Goal: Task Accomplishment & Management: Use online tool/utility

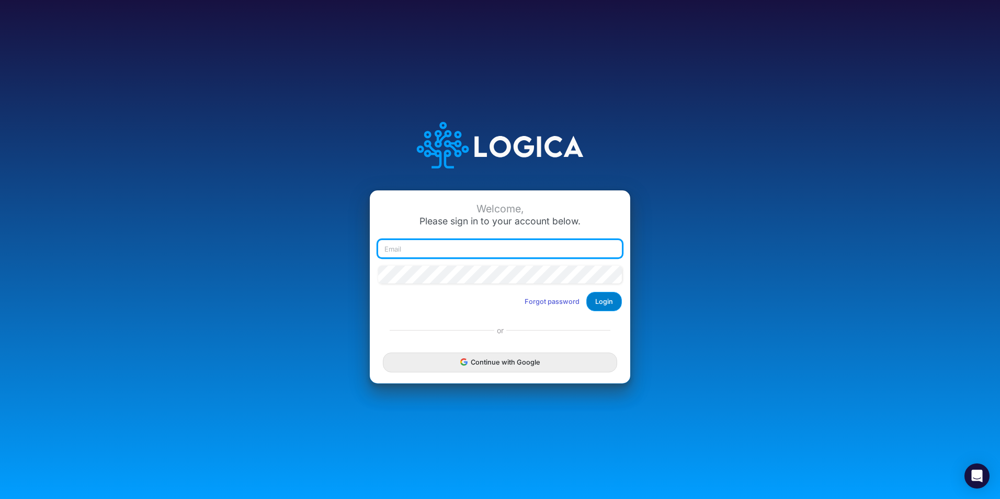
type input "[PERSON_NAME][EMAIL_ADDRESS][PERSON_NAME][DOMAIN_NAME]"
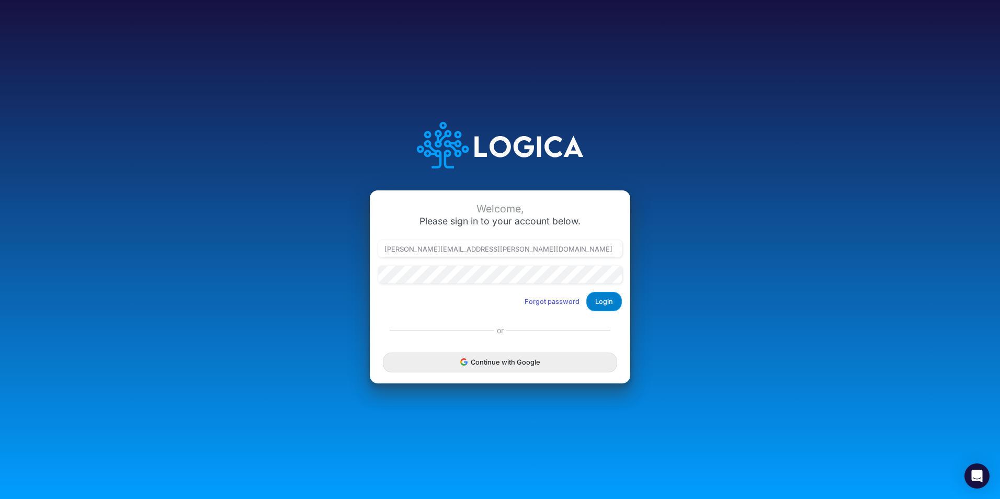
click at [597, 300] on button "Login" at bounding box center [604, 301] width 36 height 19
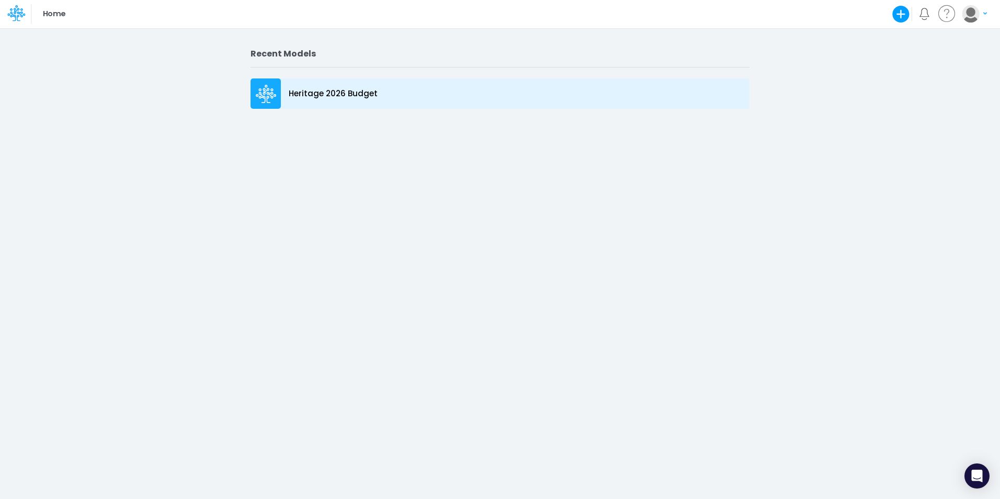
click at [282, 85] on div "Heritage 2026 Budget" at bounding box center [500, 93] width 499 height 30
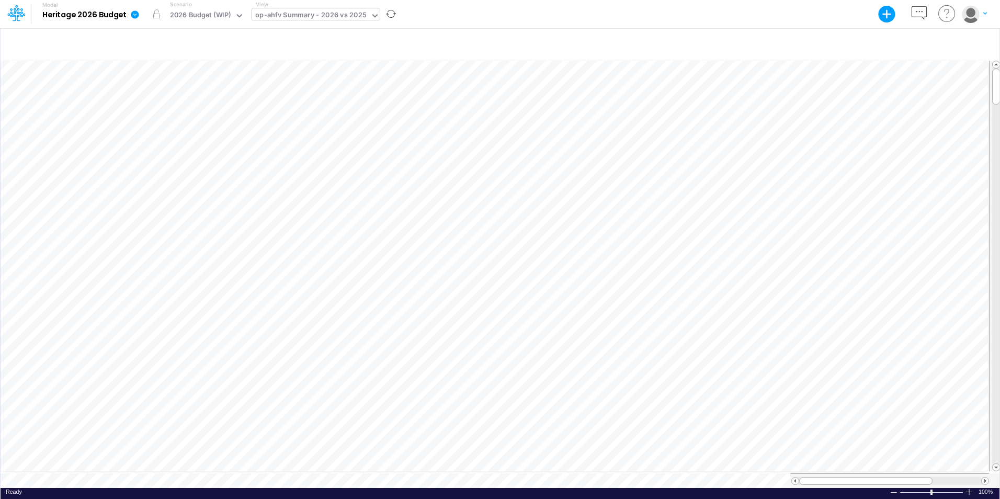
click at [372, 12] on icon at bounding box center [374, 15] width 9 height 9
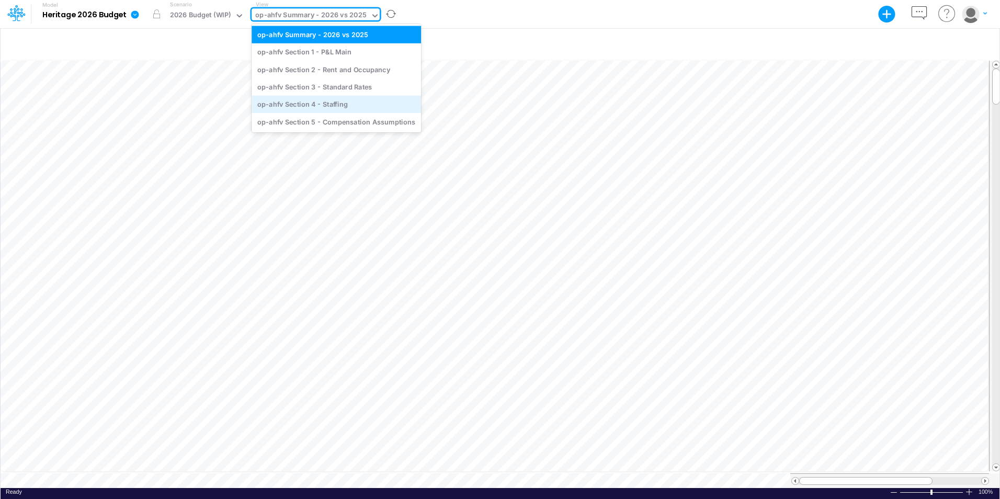
click at [339, 109] on div "op-ahfv Section 4 - Staffing" at bounding box center [336, 104] width 169 height 17
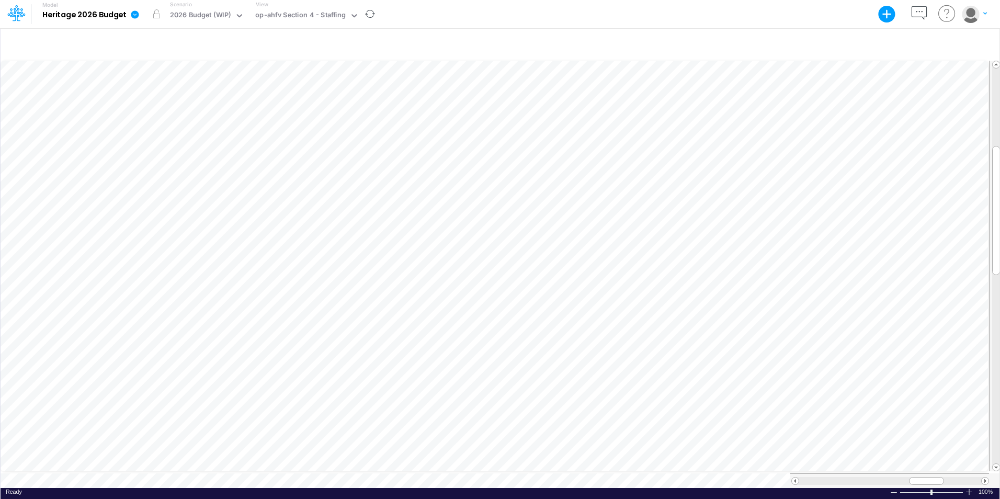
scroll to position [5, 1]
click at [356, 18] on icon at bounding box center [353, 15] width 9 height 9
drag, startPoint x: 925, startPoint y: 476, endPoint x: 930, endPoint y: 476, distance: 5.3
click at [930, 478] on span at bounding box center [931, 481] width 7 height 7
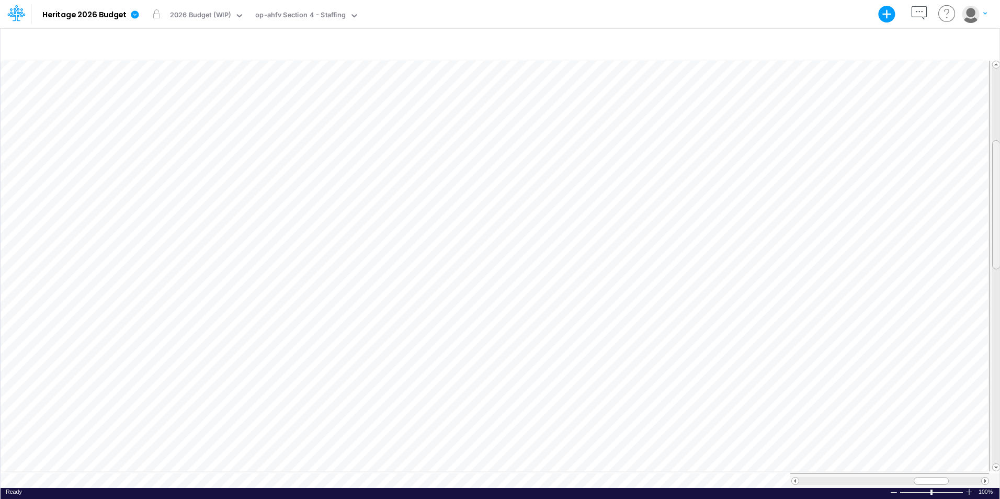
drag, startPoint x: 997, startPoint y: 155, endPoint x: 997, endPoint y: 149, distance: 5.8
click at [997, 149] on div at bounding box center [996, 204] width 8 height 129
drag, startPoint x: 938, startPoint y: 475, endPoint x: 805, endPoint y: 485, distance: 133.2
click at [805, 485] on div "Paste Cut Copy AutoFill 7 Ready 100% Sum: null Max: null Min: null Numerical Co…" at bounding box center [500, 273] width 999 height 429
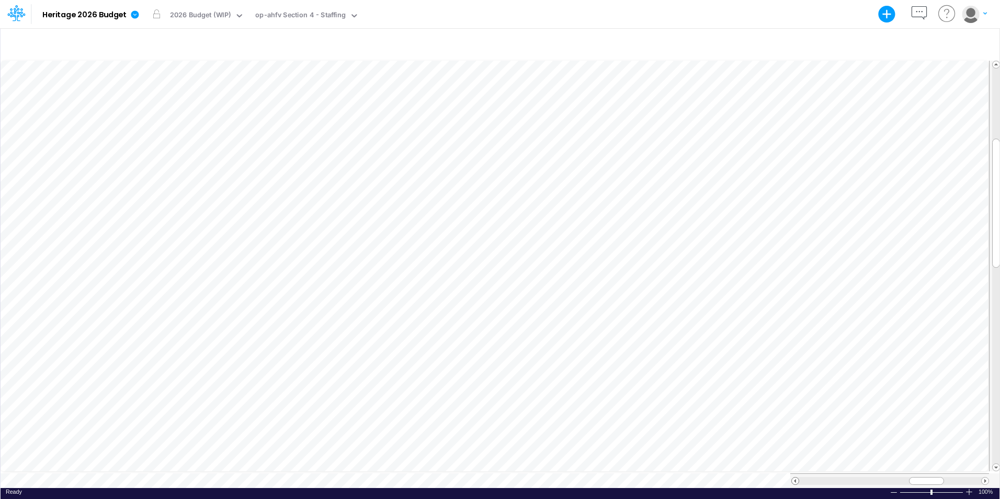
click at [792, 477] on div at bounding box center [795, 481] width 8 height 8
click at [793, 478] on span at bounding box center [795, 481] width 7 height 7
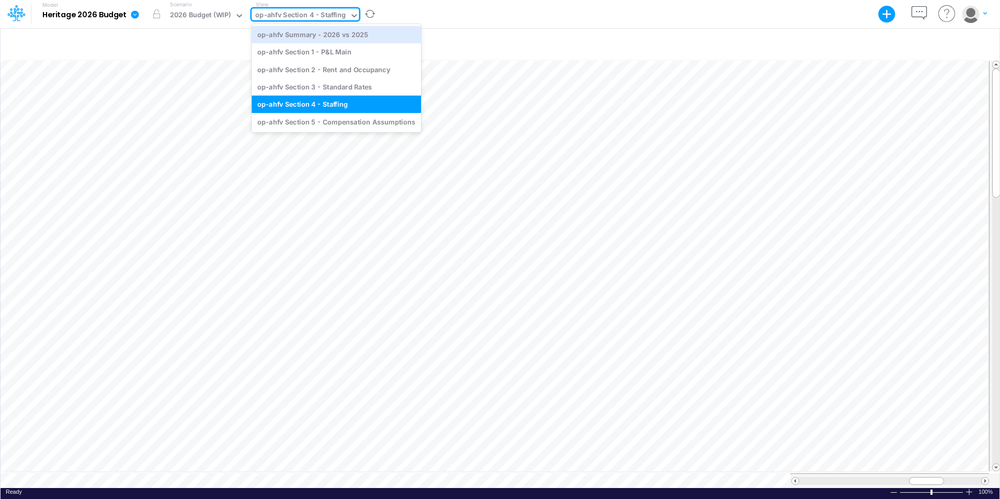
click at [353, 14] on icon at bounding box center [353, 15] width 9 height 9
click at [333, 73] on div "op-ahfv Section 2 - Rent and Occupancy" at bounding box center [336, 69] width 169 height 17
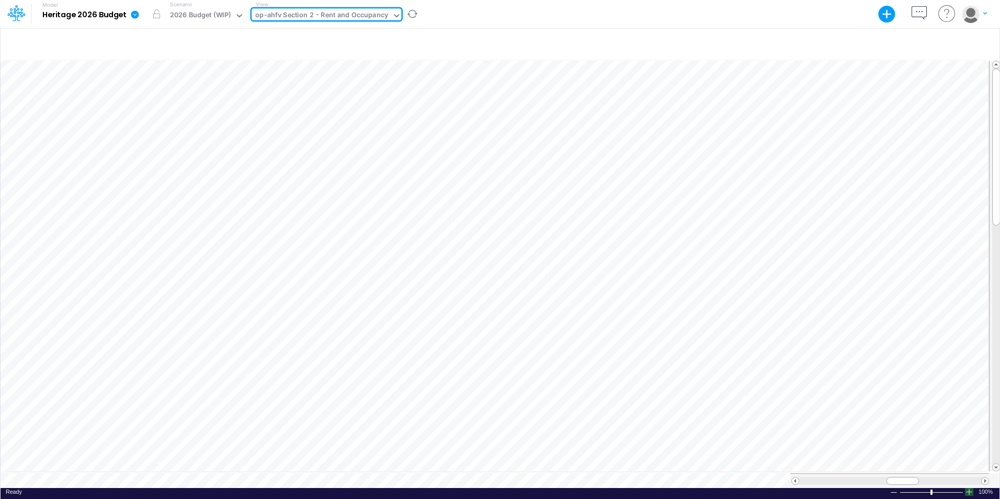
click at [970, 488] on div at bounding box center [969, 492] width 8 height 8
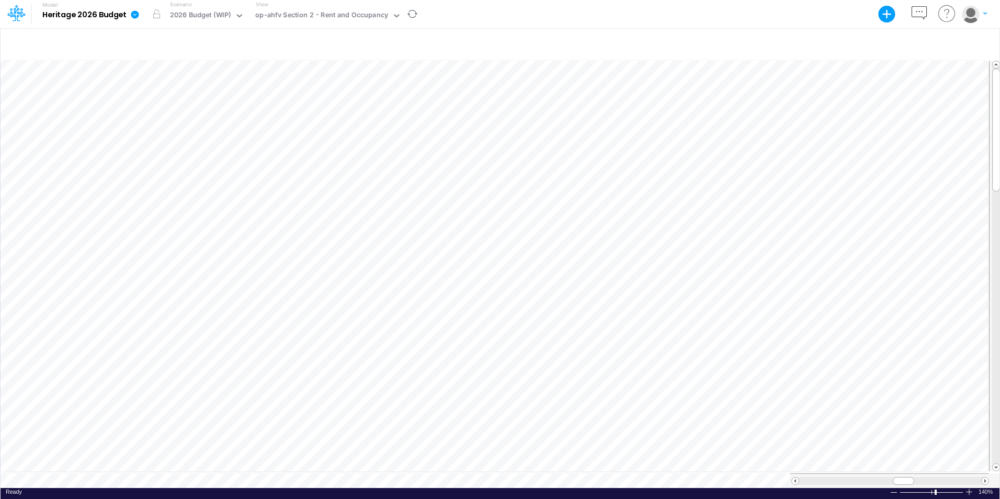
click at [970, 488] on div at bounding box center [969, 492] width 8 height 8
drag, startPoint x: 903, startPoint y: 475, endPoint x: 933, endPoint y: 471, distance: 29.5
click at [933, 473] on div at bounding box center [889, 480] width 199 height 15
click at [891, 488] on div at bounding box center [894, 492] width 8 height 8
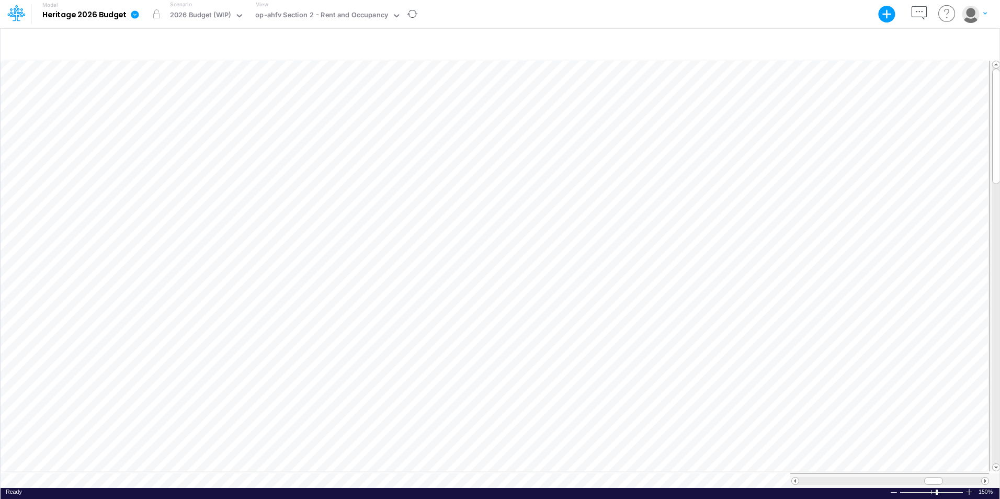
click at [891, 488] on div at bounding box center [894, 492] width 8 height 8
drag, startPoint x: 937, startPoint y: 478, endPoint x: 922, endPoint y: 478, distance: 15.7
click at [922, 478] on div at bounding box center [916, 481] width 21 height 8
drag, startPoint x: 922, startPoint y: 473, endPoint x: 956, endPoint y: 473, distance: 34.0
click at [956, 477] on div at bounding box center [950, 481] width 21 height 8
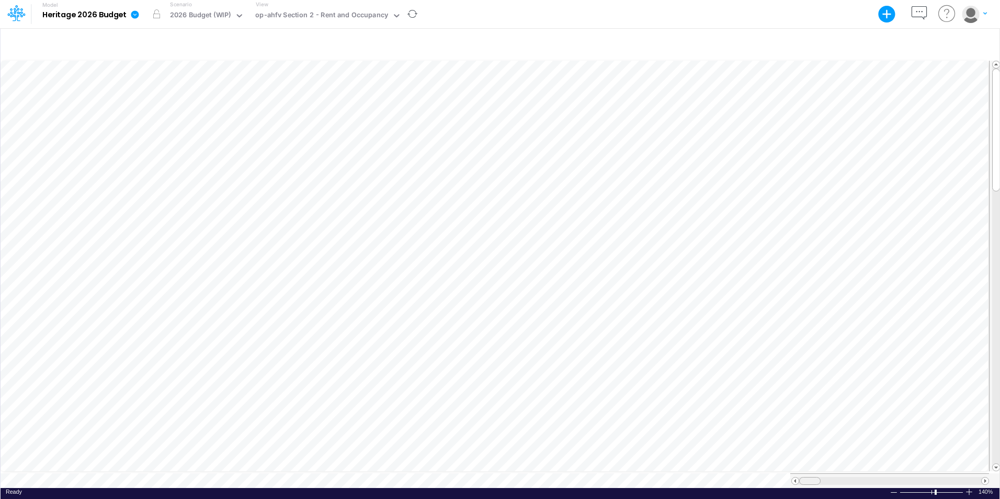
drag, startPoint x: 950, startPoint y: 474, endPoint x: 804, endPoint y: 475, distance: 146.4
click at [804, 477] on div at bounding box center [809, 481] width 21 height 8
click at [983, 478] on span at bounding box center [985, 481] width 7 height 7
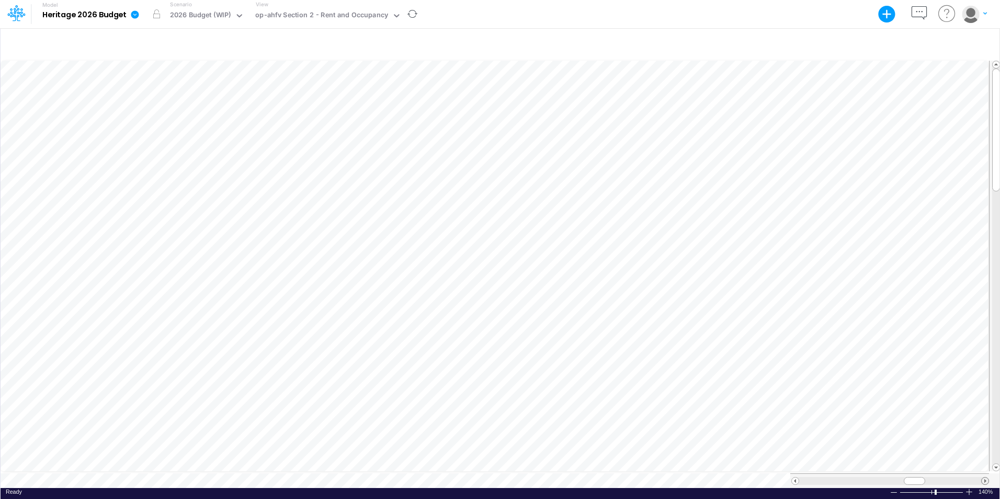
click at [983, 478] on span at bounding box center [985, 481] width 7 height 7
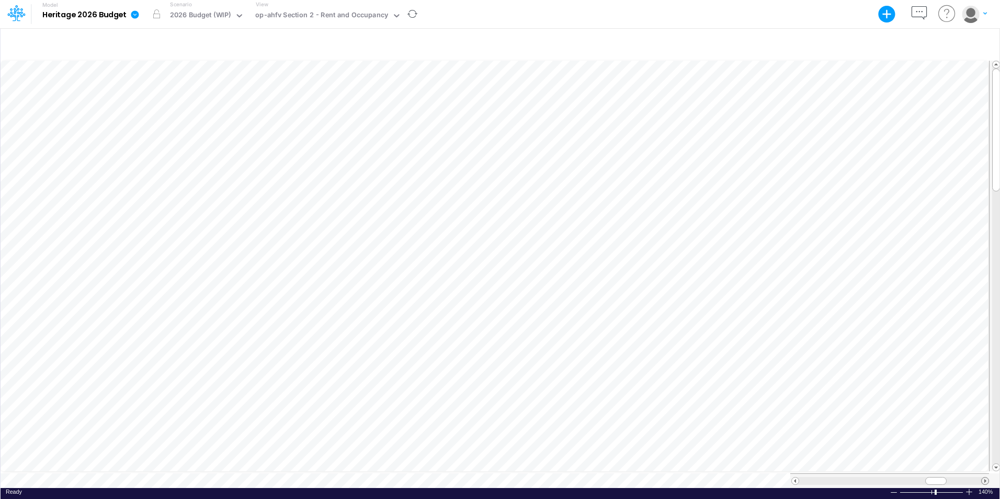
click at [983, 478] on span at bounding box center [985, 481] width 7 height 7
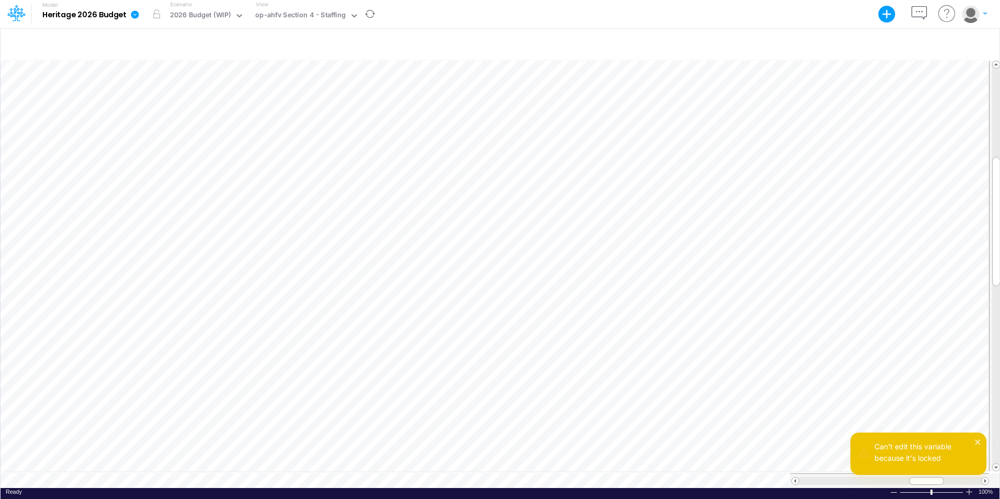
scroll to position [5, 4]
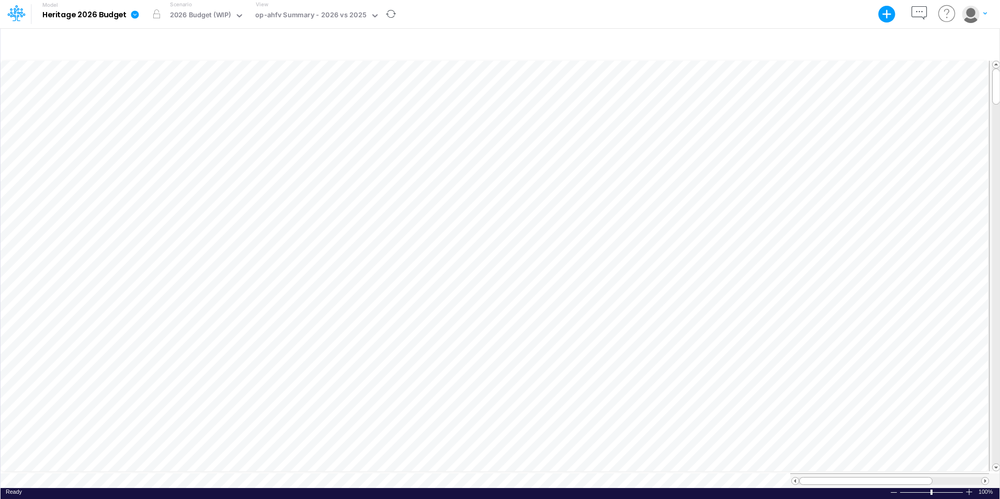
scroll to position [5, 0]
drag, startPoint x: 941, startPoint y: 472, endPoint x: 1012, endPoint y: 466, distance: 71.4
click at [999, 466] on html "Model Heritage 2026 Budget Export Excel Scenario 2026 Budget (WIP) View op-ahfv…" at bounding box center [500, 249] width 1000 height 499
drag, startPoint x: 967, startPoint y: 475, endPoint x: 802, endPoint y: 478, distance: 164.2
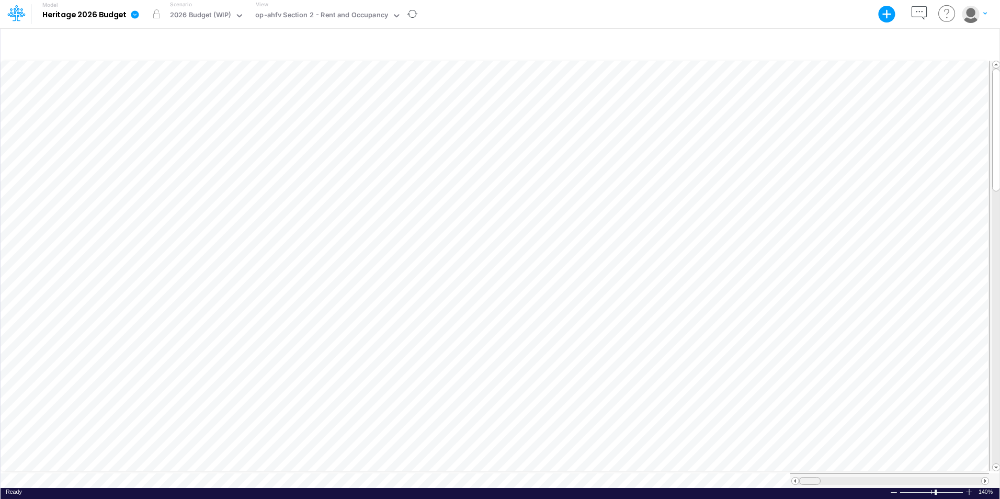
click at [802, 478] on div at bounding box center [809, 481] width 21 height 8
click at [392, 17] on icon at bounding box center [396, 15] width 9 height 9
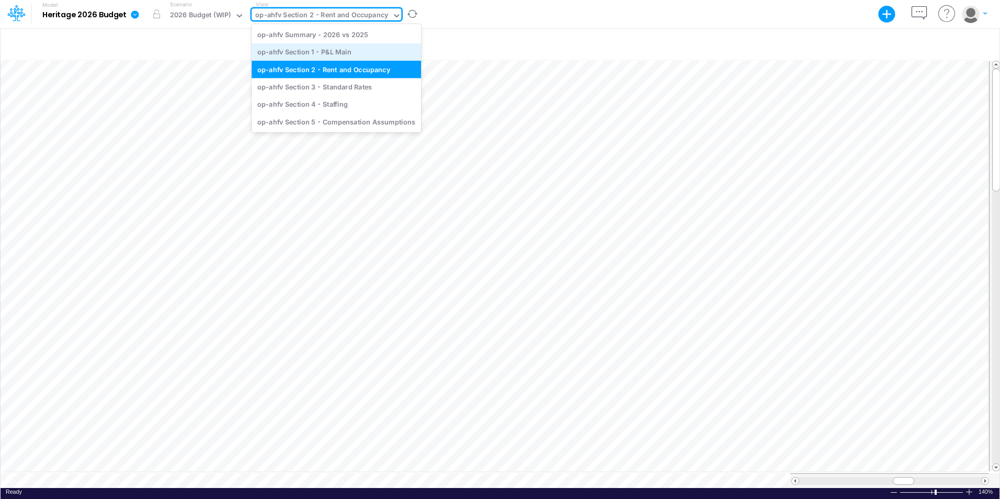
click at [340, 58] on div "op-ahfv Section 1 - P&L Main" at bounding box center [336, 51] width 169 height 17
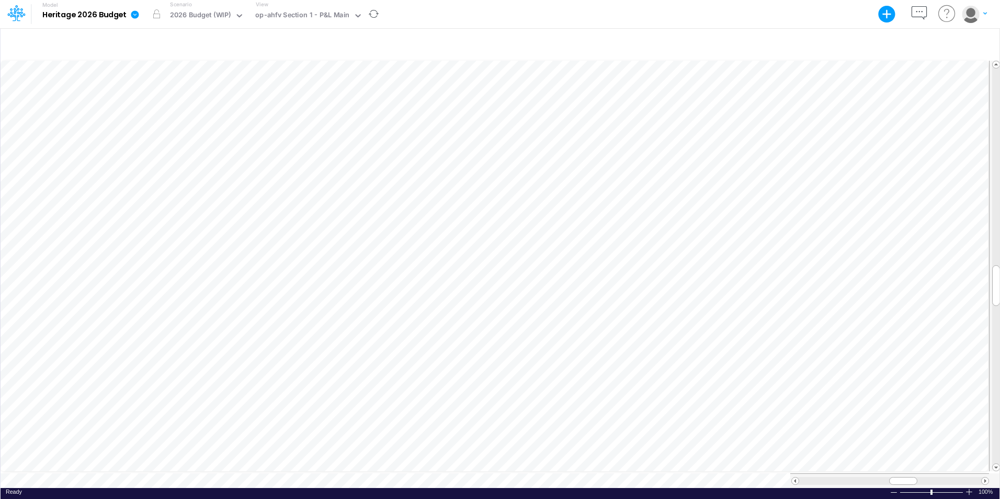
scroll to position [5, 1]
drag, startPoint x: 901, startPoint y: 476, endPoint x: 942, endPoint y: 475, distance: 41.3
click at [942, 478] on span at bounding box center [944, 481] width 7 height 7
click at [795, 478] on span at bounding box center [795, 481] width 7 height 7
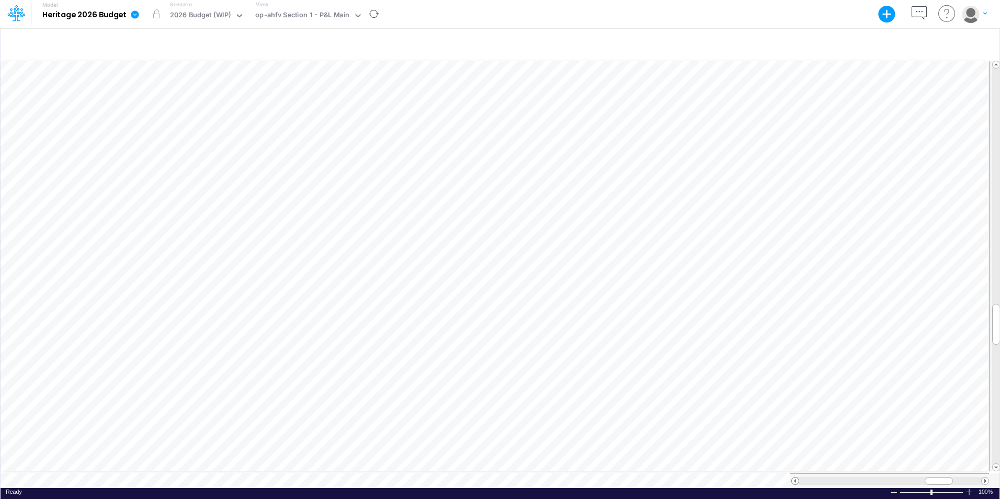
click at [795, 478] on span at bounding box center [795, 481] width 7 height 7
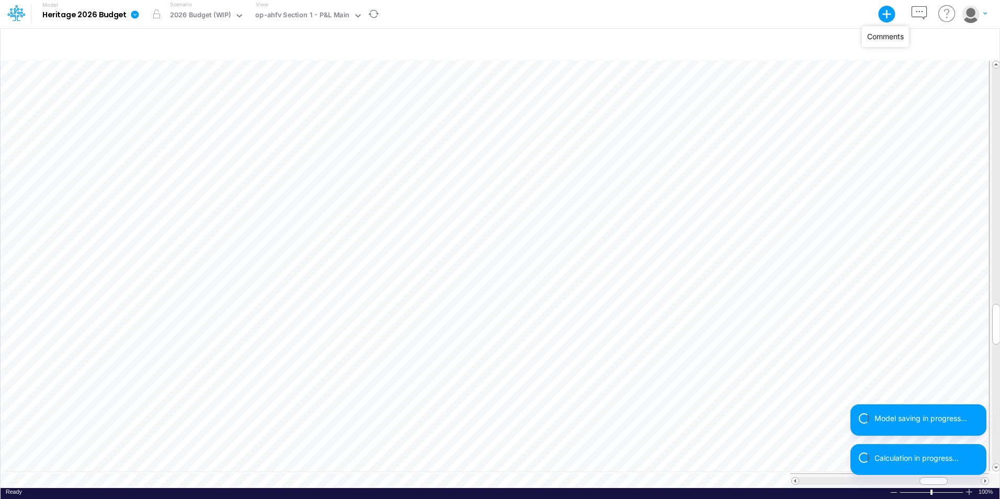
click at [919, 13] on icon "button" at bounding box center [919, 13] width 19 height 19
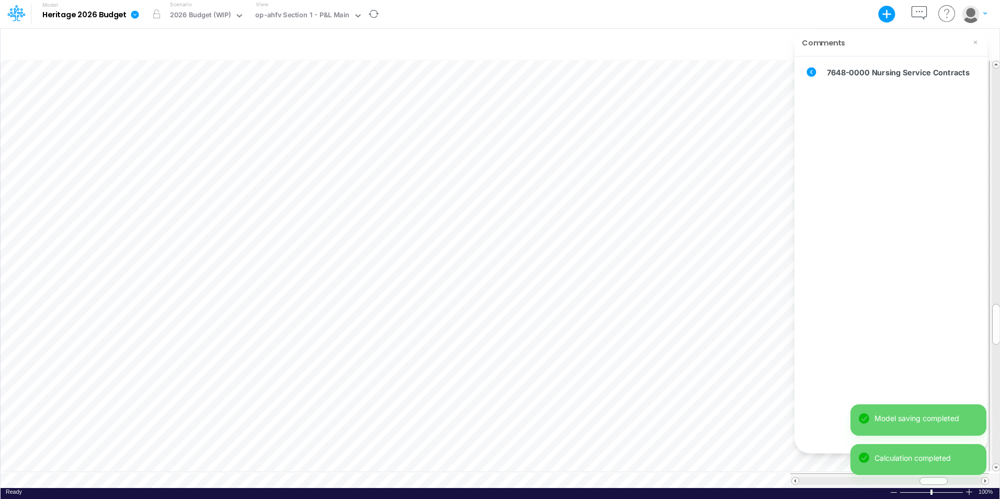
click at [812, 74] on icon at bounding box center [812, 72] width 12 height 12
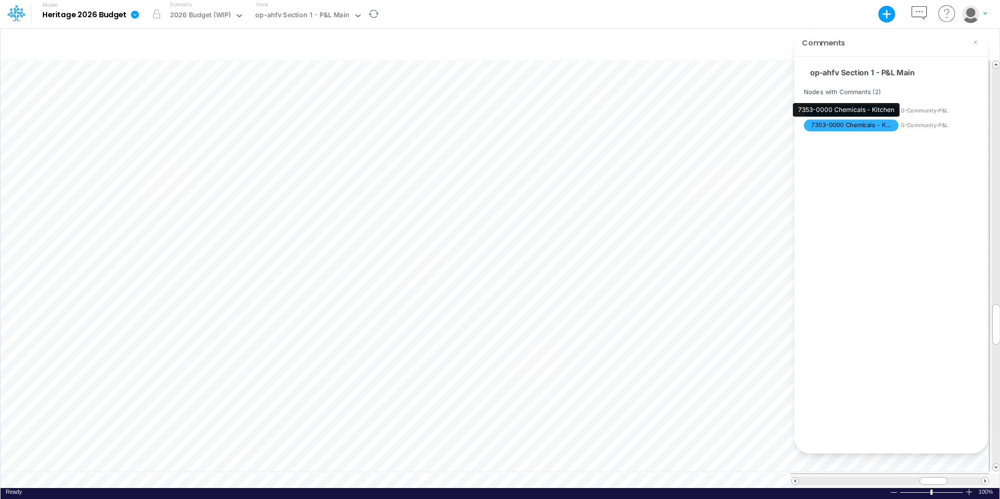
click at [841, 112] on div "7353-0000 Chemicals - Kitchen" at bounding box center [846, 110] width 107 height 14
click at [904, 112] on span "G-Community-P&L" at bounding box center [940, 111] width 79 height 8
click at [812, 74] on icon at bounding box center [812, 72] width 12 height 12
click at [839, 124] on span "7353-0000 Chemicals - Kitchen" at bounding box center [851, 126] width 95 height 12
click at [808, 73] on icon at bounding box center [810, 71] width 9 height 9
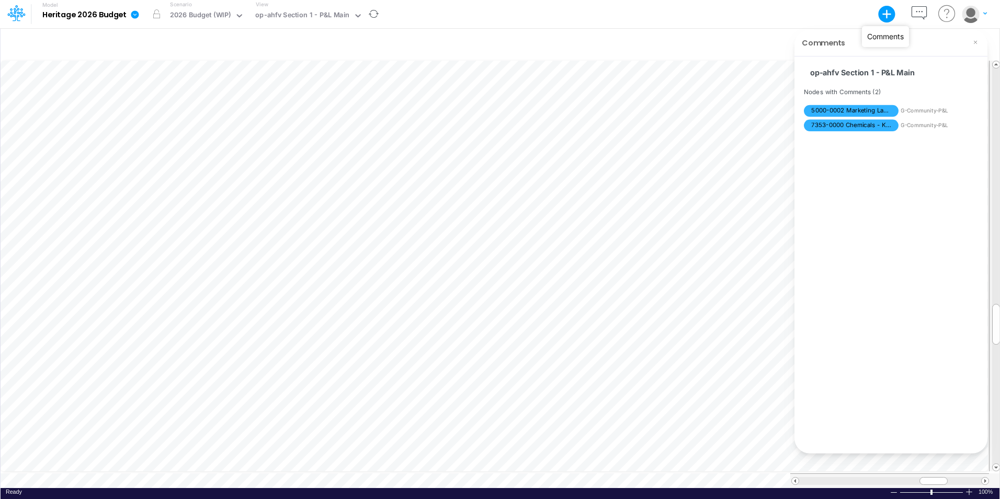
click at [920, 13] on icon "button" at bounding box center [919, 13] width 19 height 19
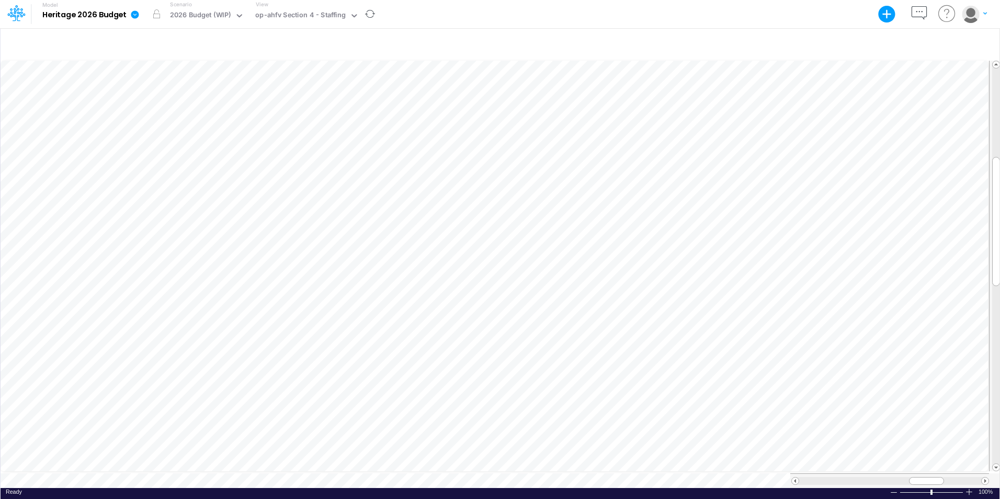
scroll to position [5, 1]
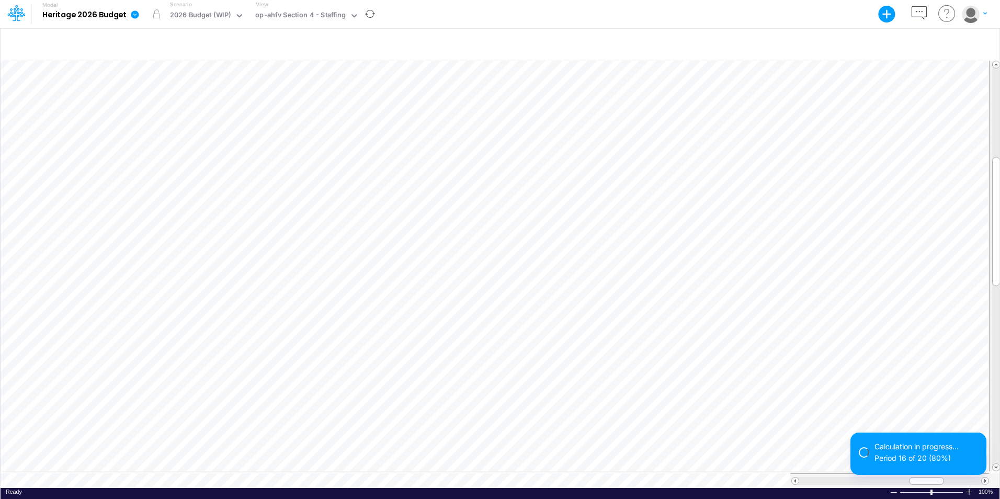
scroll to position [5, 1]
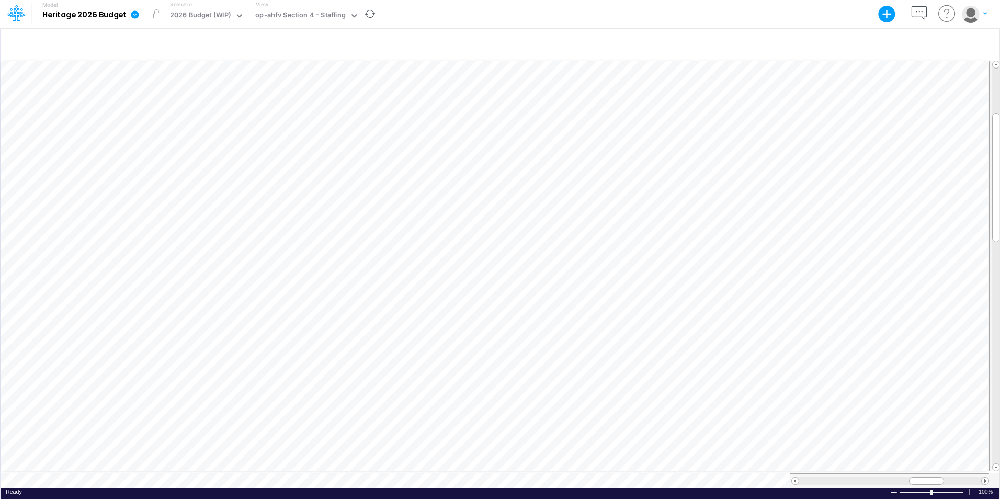
scroll to position [5, 1]
click at [922, 10] on icon "button" at bounding box center [919, 13] width 19 height 19
